Goal: Task Accomplishment & Management: Complete application form

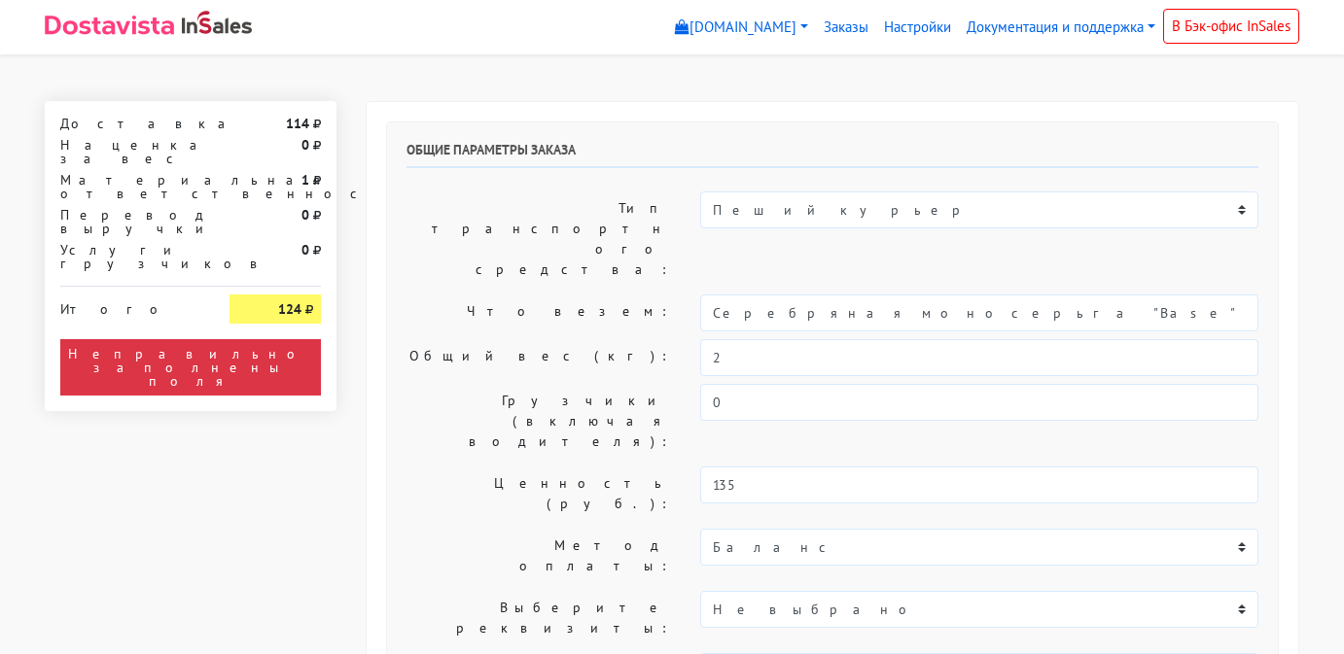
select select "11:00"
select select "20:00"
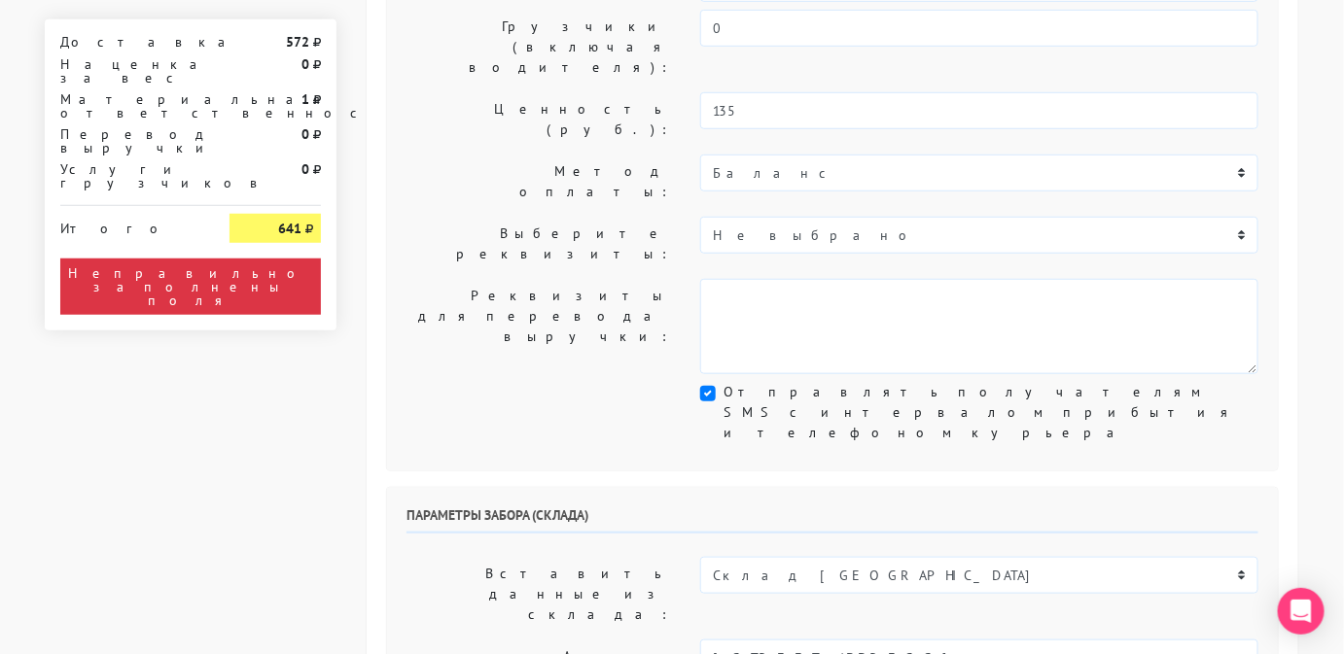
scroll to position [410, 0]
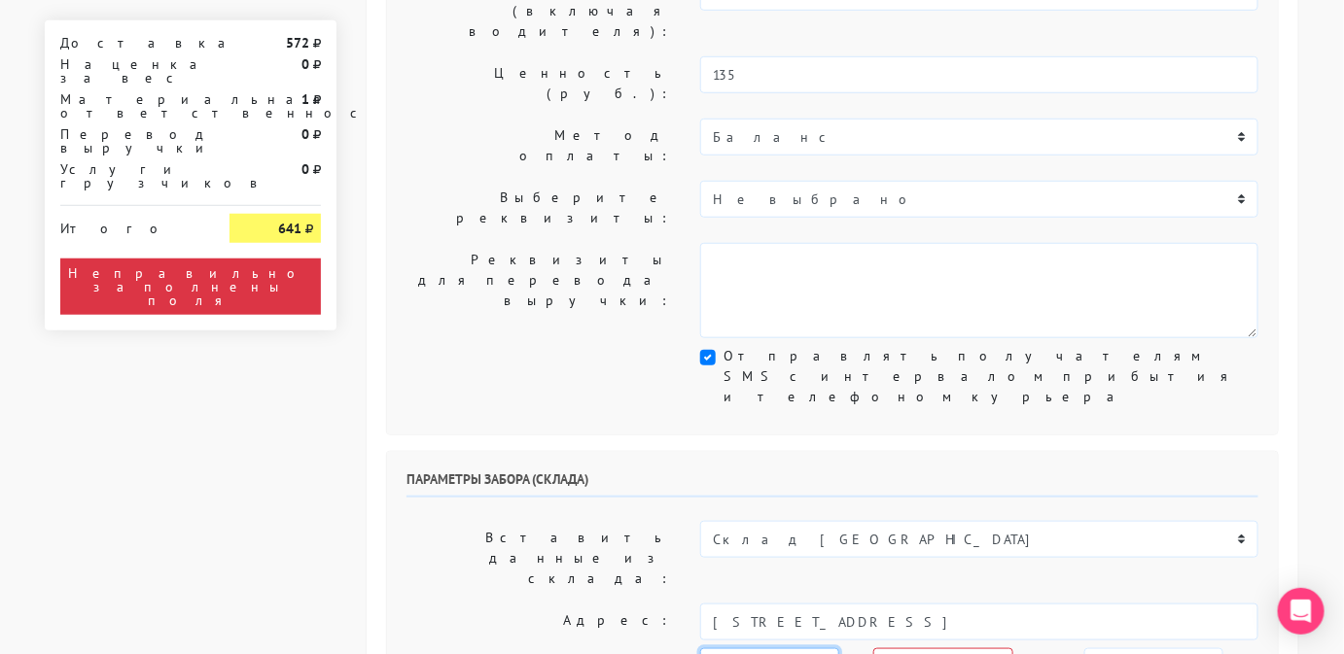
click at [799, 649] on select "[DATE] [DATE] [DATE] [DATE] [DATE] [DATE] [DATE] [DATE] [DATE]" at bounding box center [769, 667] width 139 height 37
click at [700, 649] on select "[DATE] [DATE] [DATE] [DATE] [DATE] [DATE] [DATE] [DATE] [DATE]" at bounding box center [769, 667] width 139 height 37
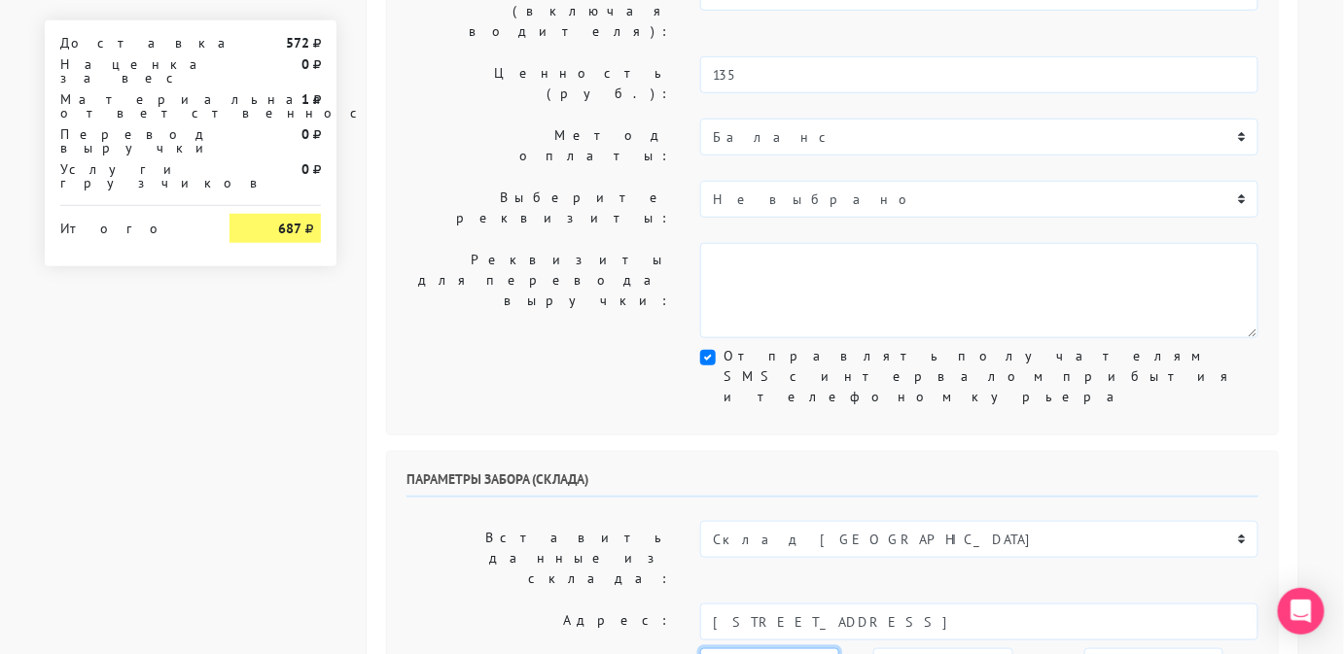
click at [806, 649] on select "[DATE] [DATE] [DATE] [DATE] [DATE] [DATE] [DATE] [DATE] [DATE]" at bounding box center [769, 667] width 139 height 37
select select "[DATE]"
click at [700, 649] on select "[DATE] [DATE] [DATE] [DATE] [DATE] [DATE] [DATE] [DATE] [DATE]" at bounding box center [769, 667] width 139 height 37
click at [947, 649] on select "00:00 00:30 01:00 01:30 02:00 02:30 03:00 03:30 04:00 04:30 05:00 05:30 06:00 0…" at bounding box center [942, 667] width 139 height 37
select select "12:00"
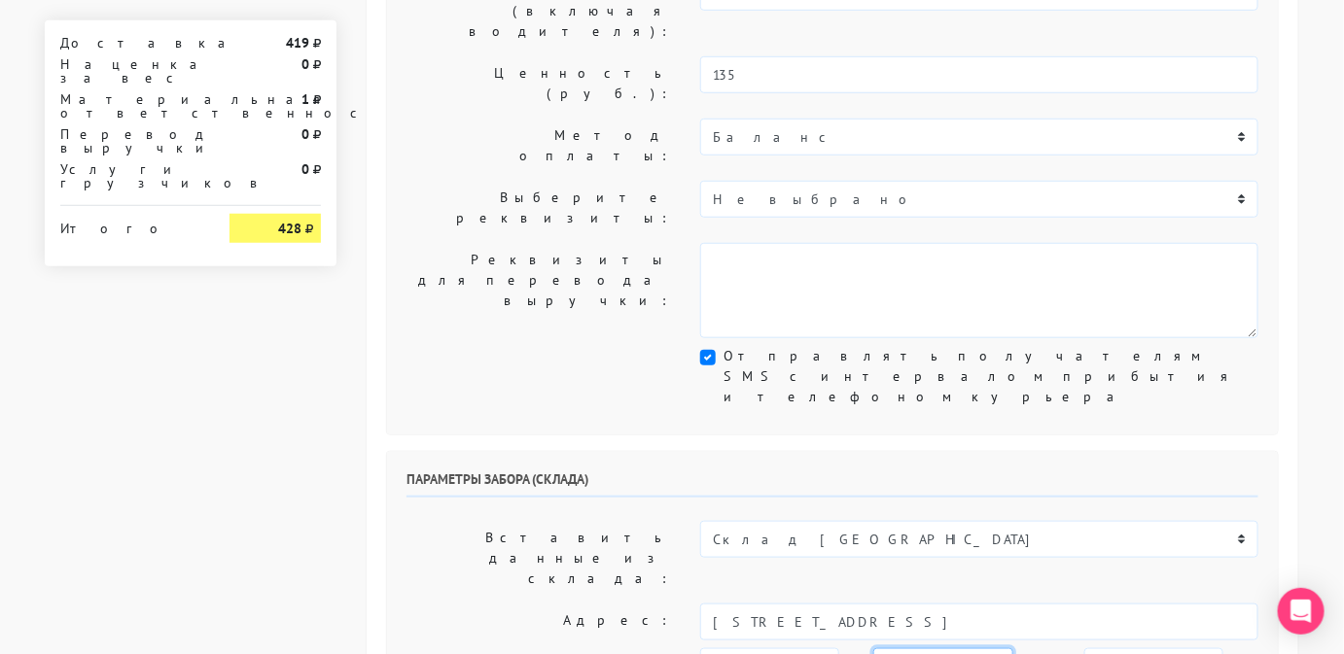
click at [873, 649] on select "00:00 00:30 01:00 01:30 02:00 02:30 03:00 03:30 04:00 04:30 05:00 05:30 06:00 0…" at bounding box center [942, 667] width 139 height 37
click at [1087, 649] on select "00:00 00:30 01:00 01:30 02:00 02:30 03:00 03:30 04:00 04:30 05:00 05:30 06:00 0…" at bounding box center [1153, 667] width 139 height 37
select select "16:00"
click at [1084, 649] on select "00:00 00:30 01:00 01:30 02:00 02:30 03:00 03:30 04:00 04:30 05:00 05:30 06:00 0…" at bounding box center [1153, 667] width 139 height 37
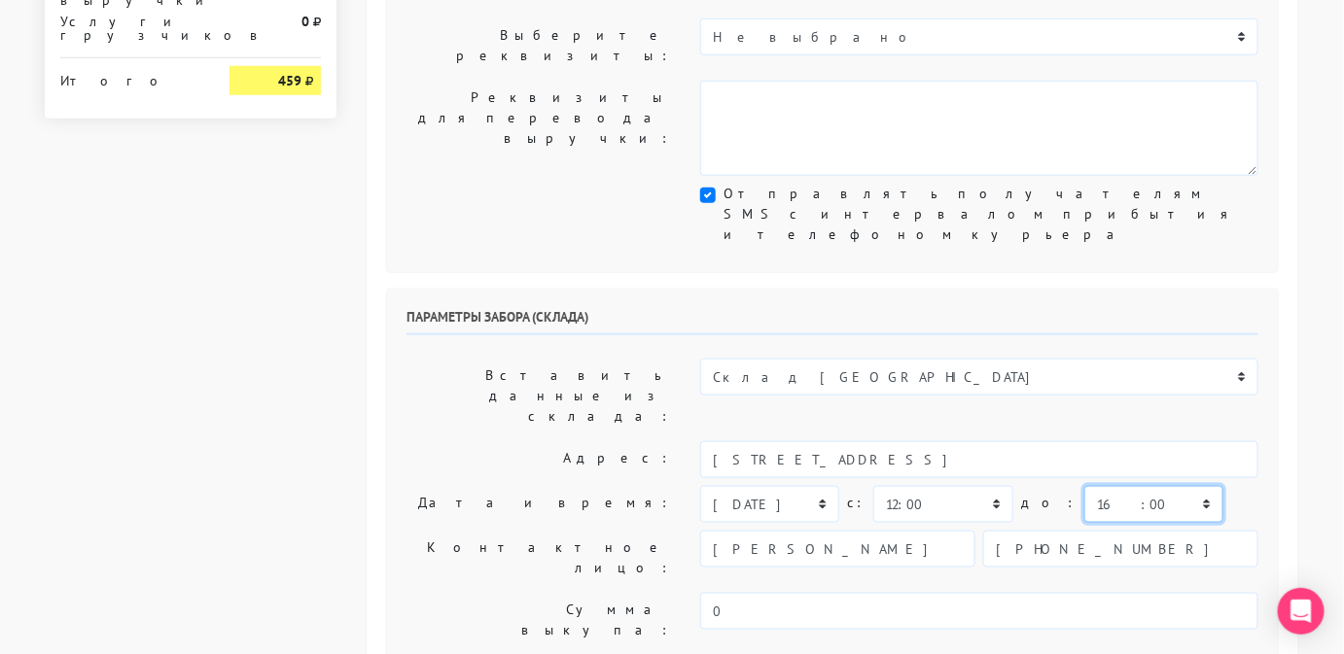
scroll to position [577, 0]
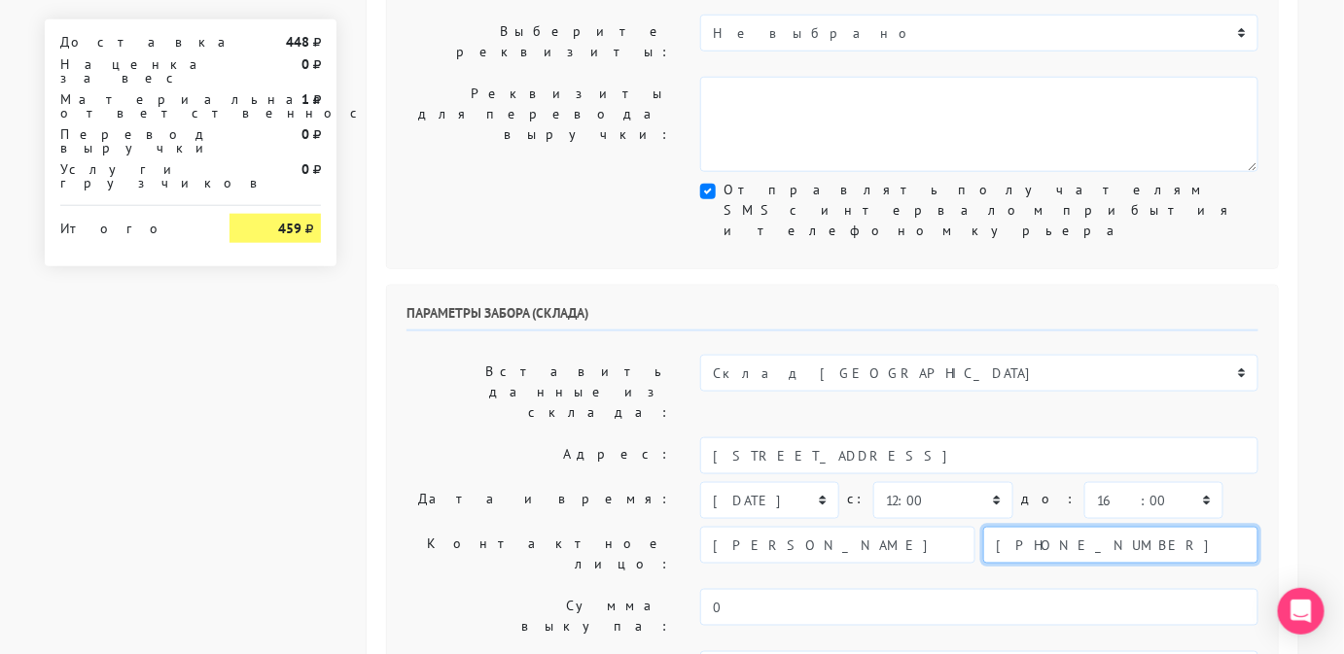
drag, startPoint x: 1120, startPoint y: 307, endPoint x: 941, endPoint y: 325, distance: 179.8
click at [941, 527] on div "[PERSON_NAME] [PHONE_NUMBER]" at bounding box center [979, 545] width 558 height 37
click at [1030, 527] on input "text" at bounding box center [1120, 545] width 275 height 37
type input "9234443831"
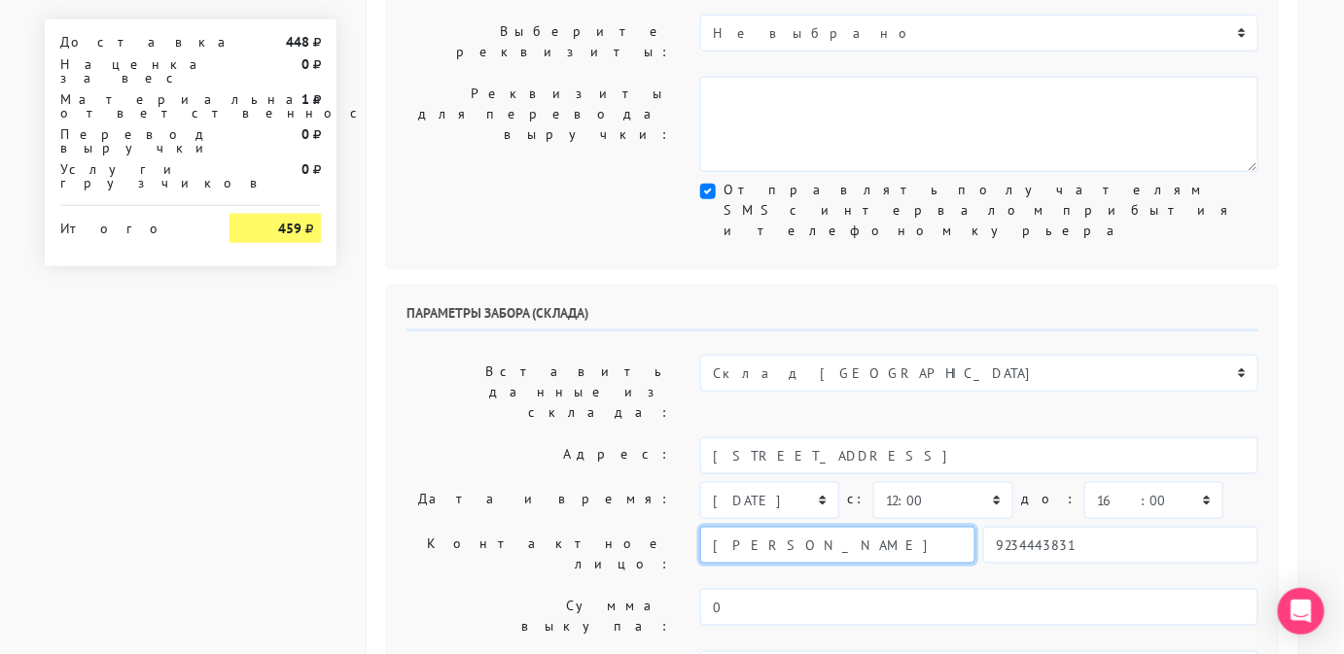
drag, startPoint x: 817, startPoint y: 313, endPoint x: 651, endPoint y: 325, distance: 165.7
click at [651, 527] on div "Контактное лицо: [PERSON_NAME] 9234443831" at bounding box center [832, 554] width 881 height 54
type input "Менеджер"
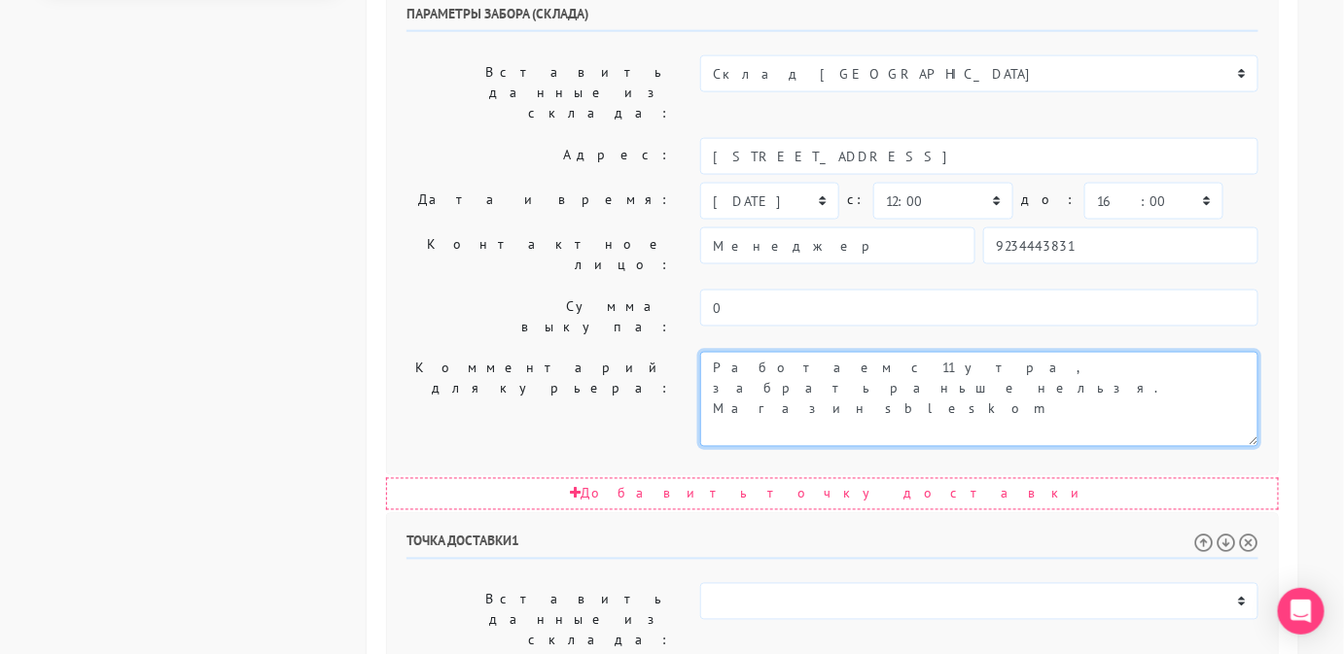
scroll to position [879, 0]
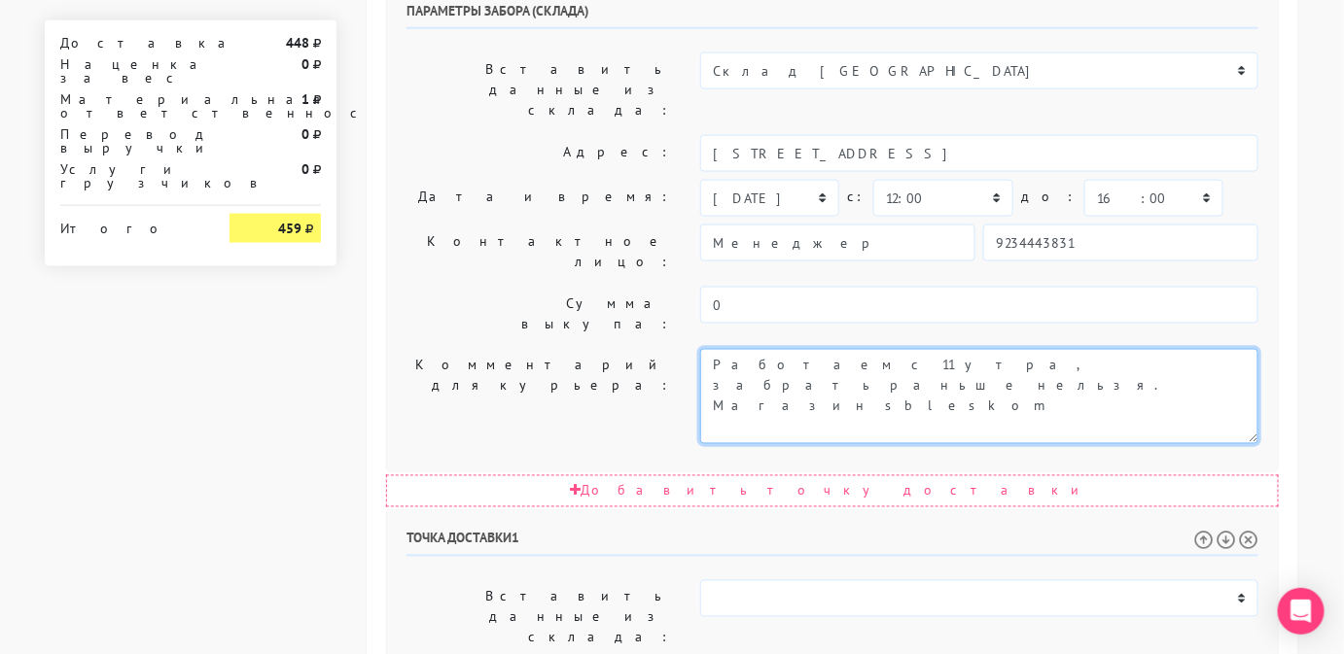
type textarea "Работаем с 11 утра, забрать раньше нельзя. Магазин sbleskom"
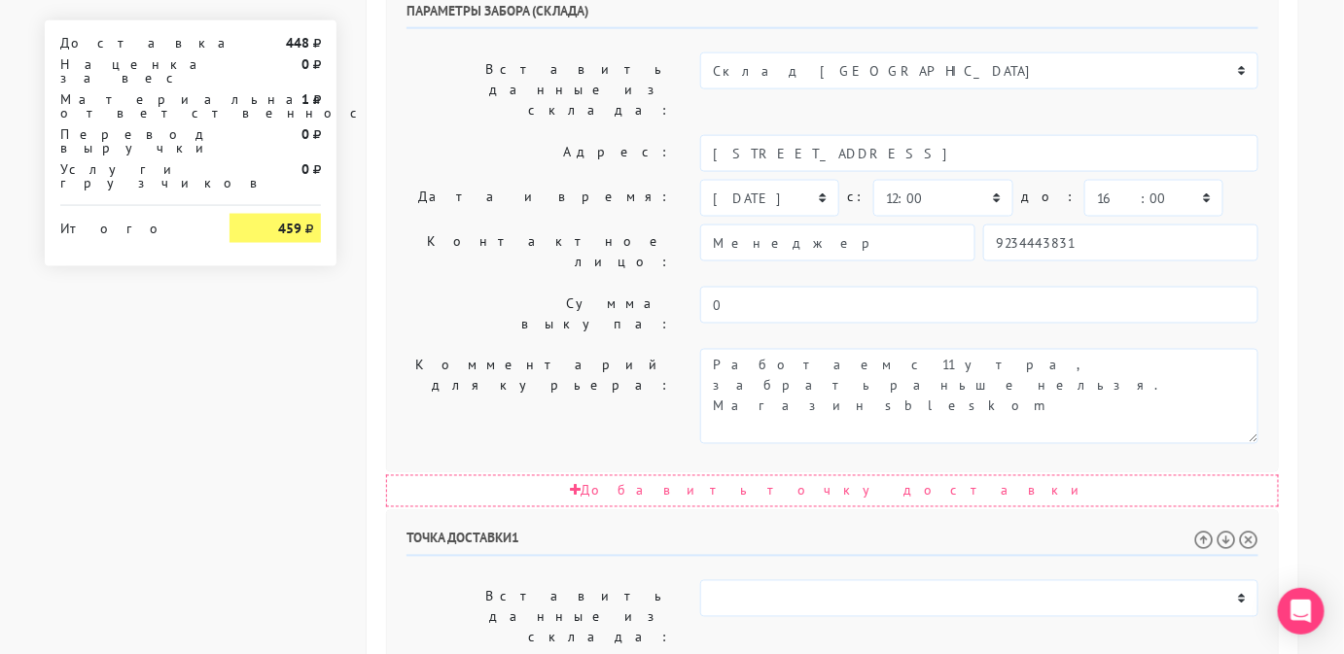
drag, startPoint x: 902, startPoint y: 515, endPoint x: 935, endPoint y: 559, distance: 54.8
drag, startPoint x: 1019, startPoint y: 380, endPoint x: 1205, endPoint y: 369, distance: 186.0
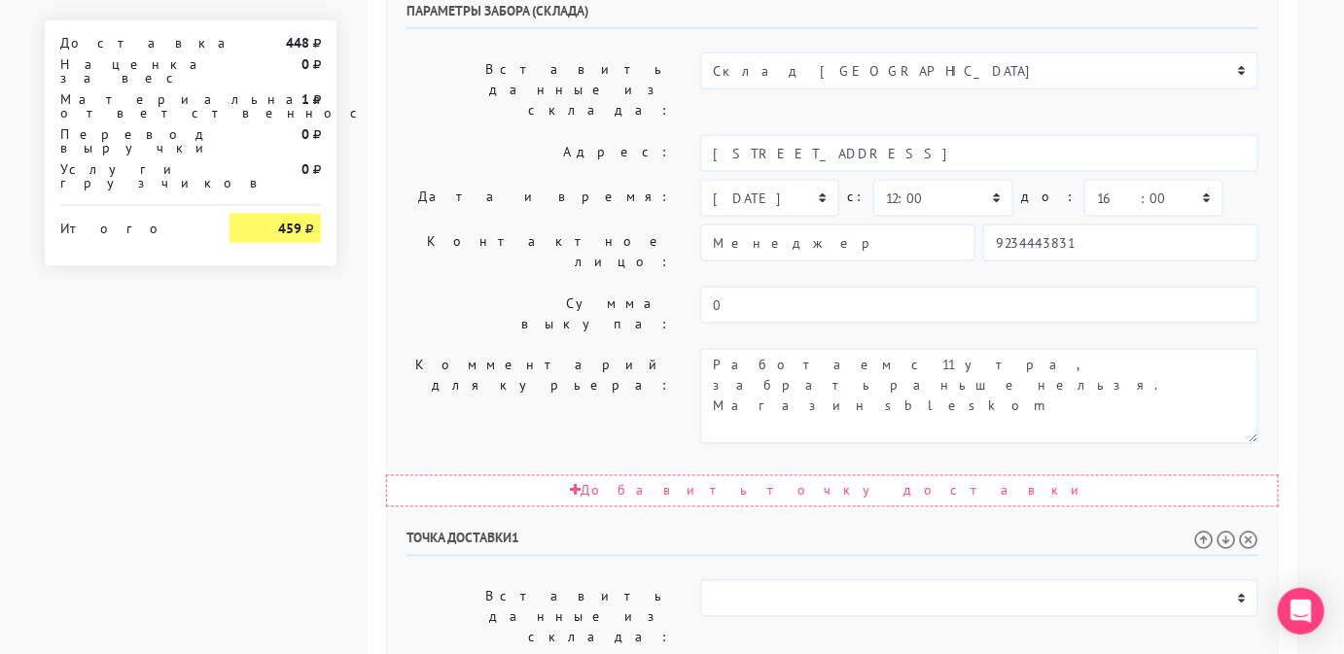
paste textarea "квартира 489, этаж 11"
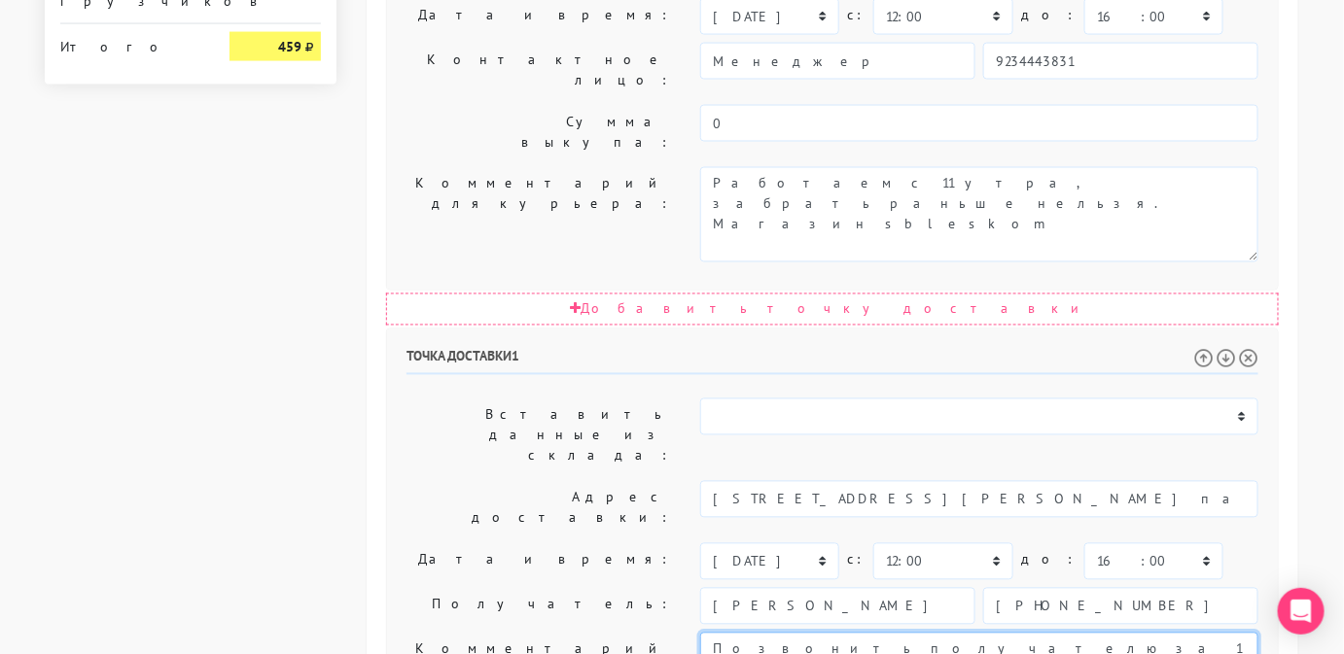
scroll to position [1133, 0]
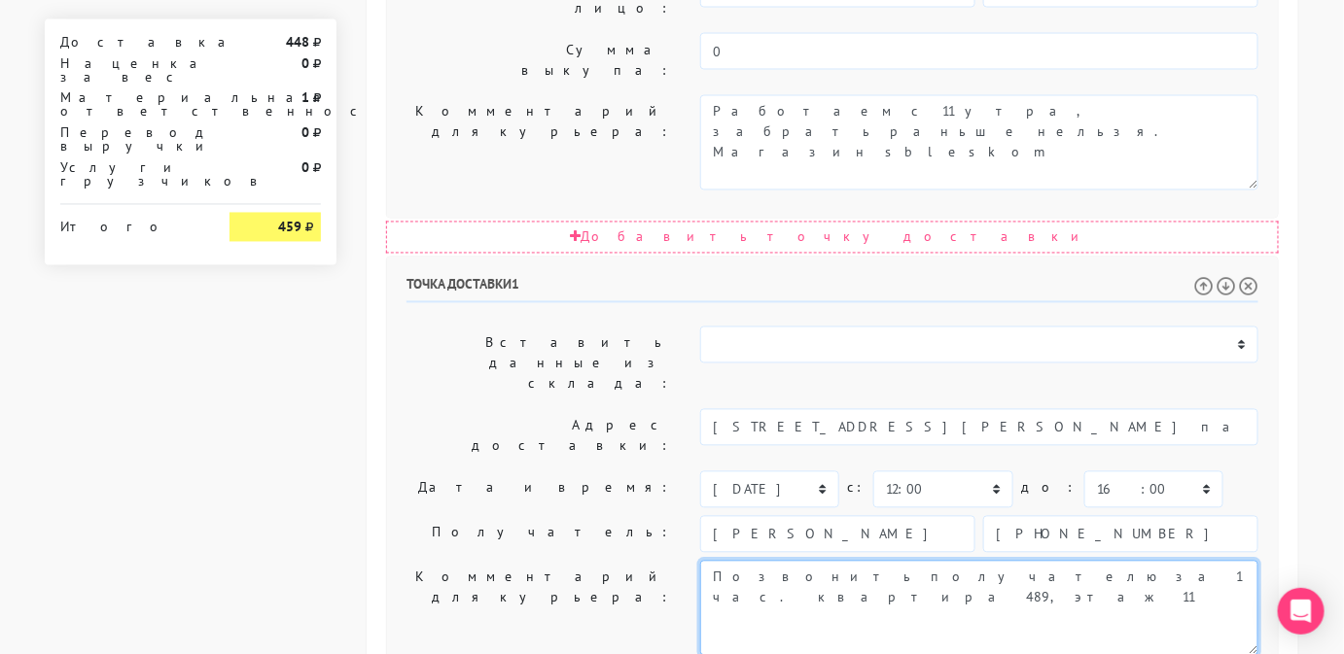
type textarea "Позвонить получателю за 1 час. квартира 489, этаж 11"
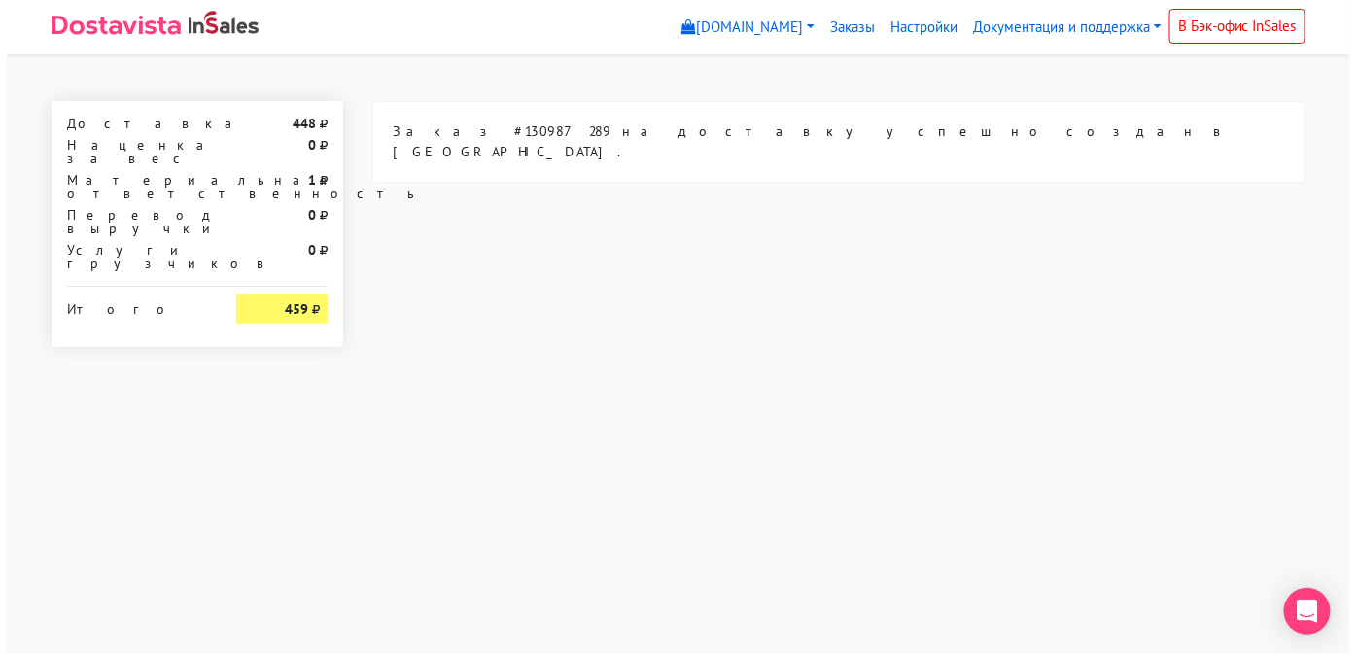
scroll to position [0, 0]
